Goal: Find specific page/section: Find specific page/section

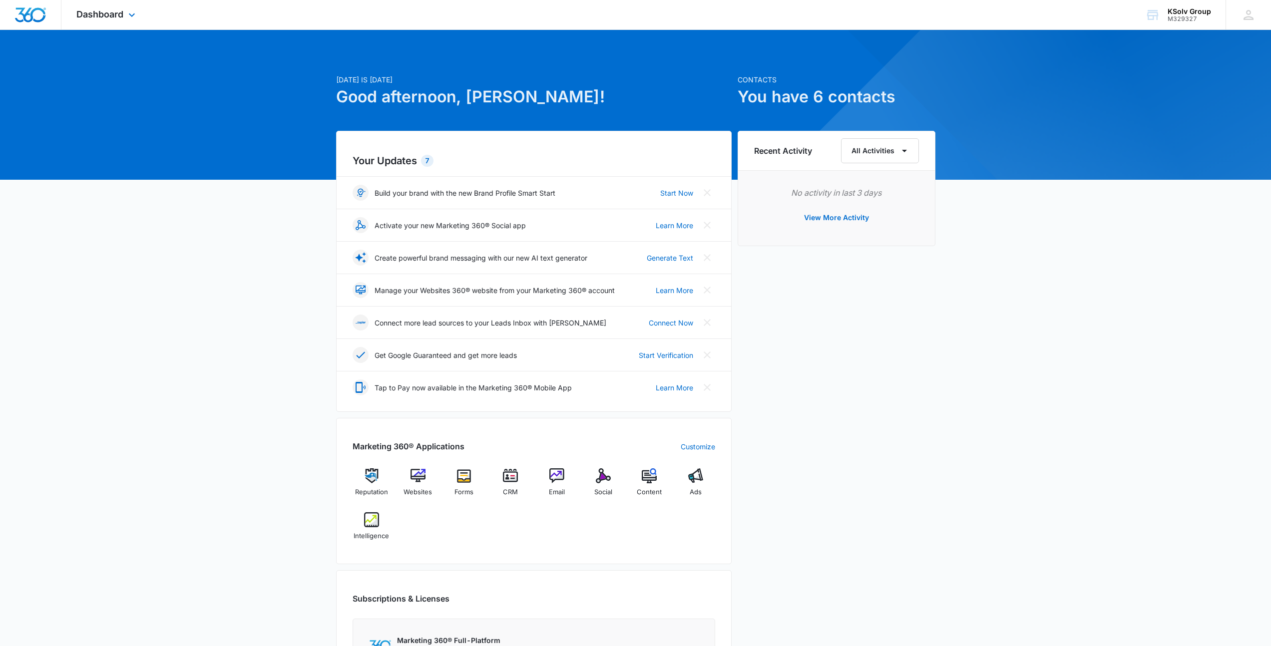
click at [114, 23] on div "Dashboard Apps Reputation Websites Forms CRM Email Social Content Ads Intellige…" at bounding box center [106, 14] width 91 height 29
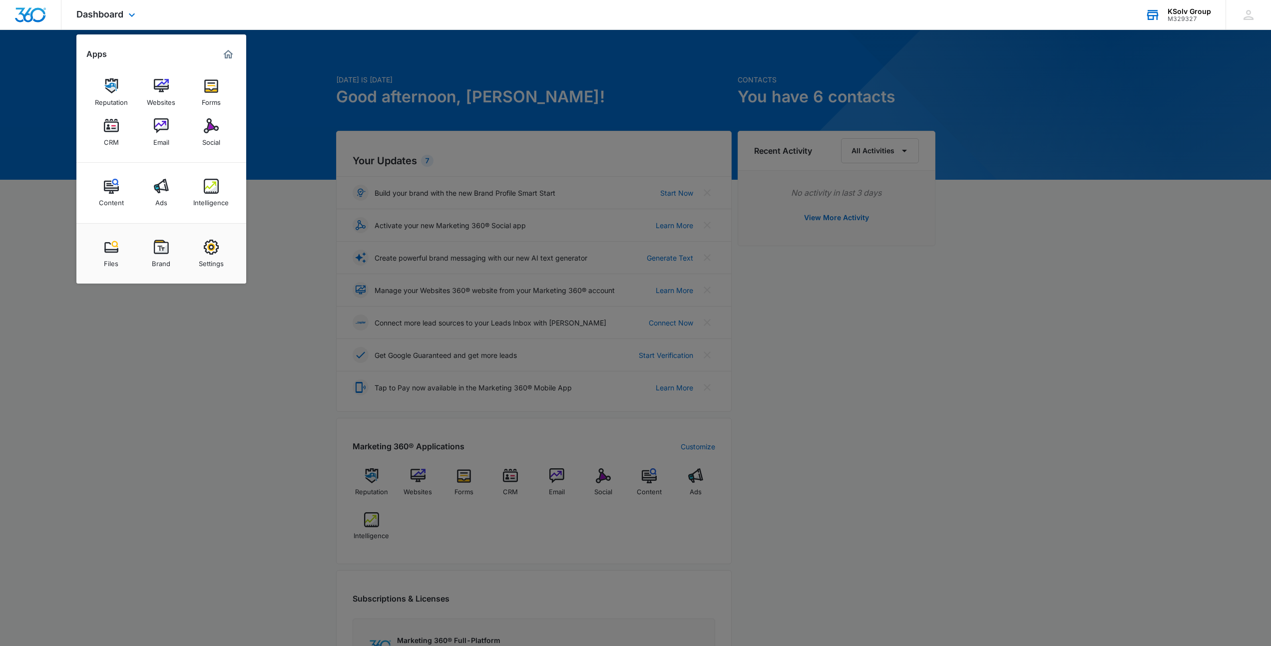
click at [1181, 13] on div "KSolv Group" at bounding box center [1189, 11] width 43 height 8
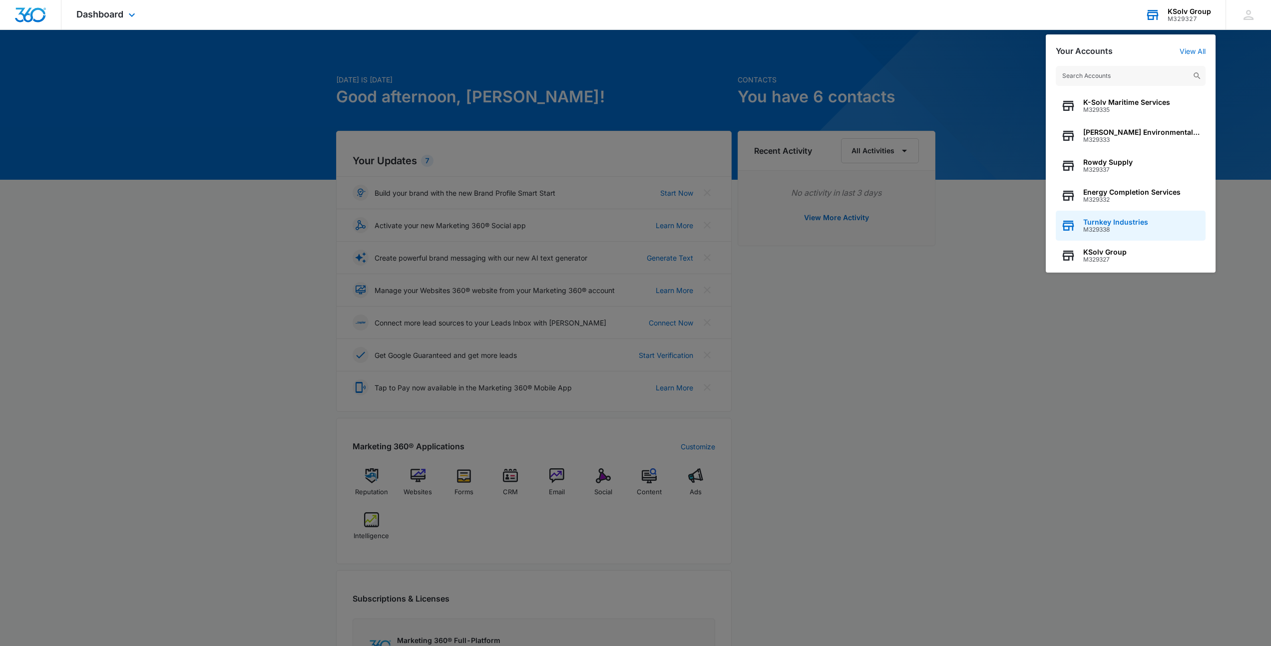
click at [1109, 226] on span "M329338" at bounding box center [1115, 229] width 65 height 7
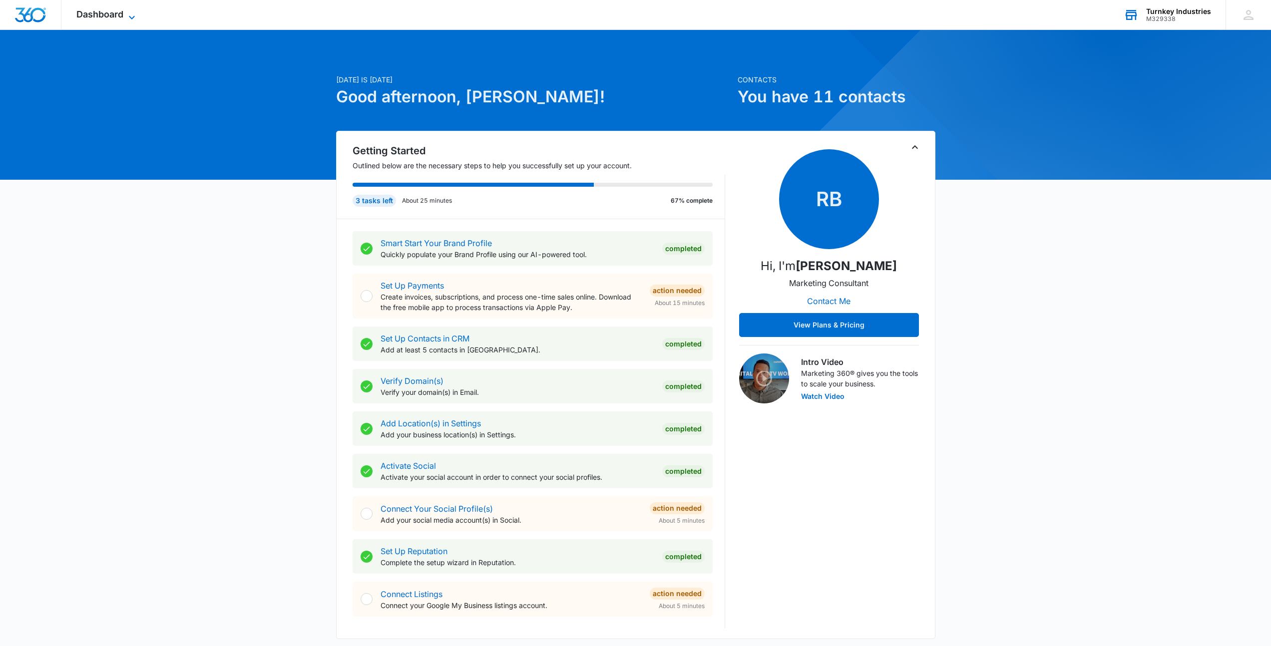
click at [126, 17] on icon at bounding box center [132, 17] width 12 height 12
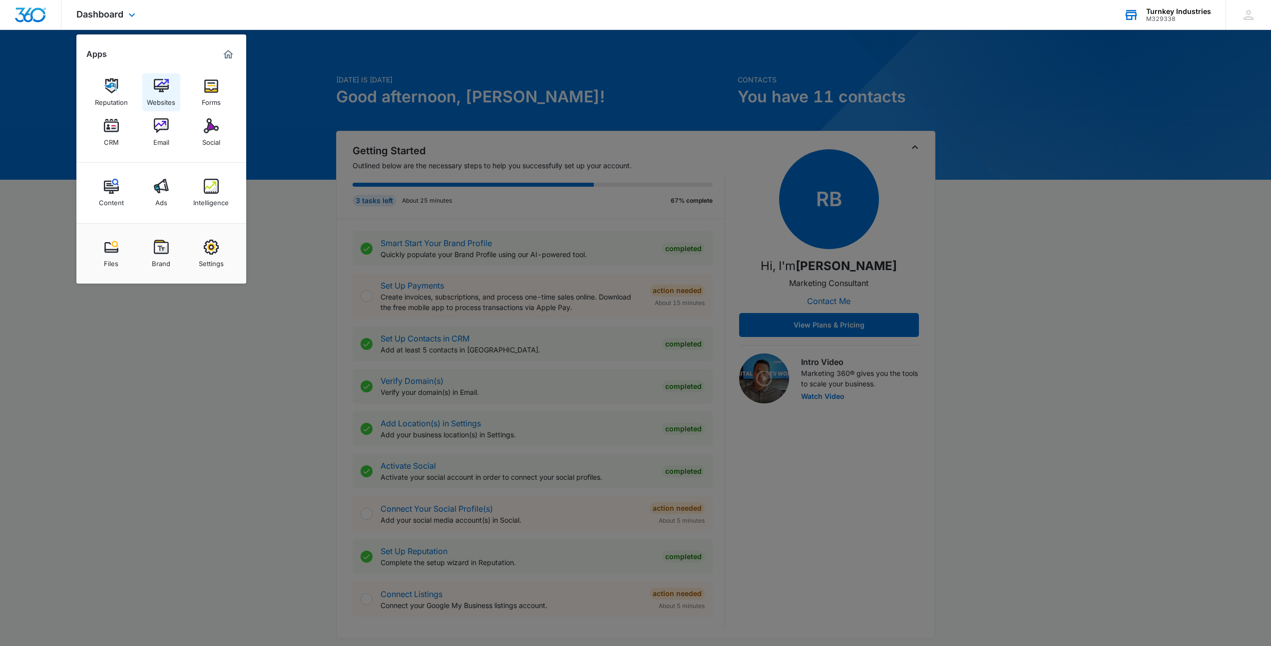
click at [148, 90] on link "Websites" at bounding box center [161, 92] width 38 height 38
